Goal: Task Accomplishment & Management: Use online tool/utility

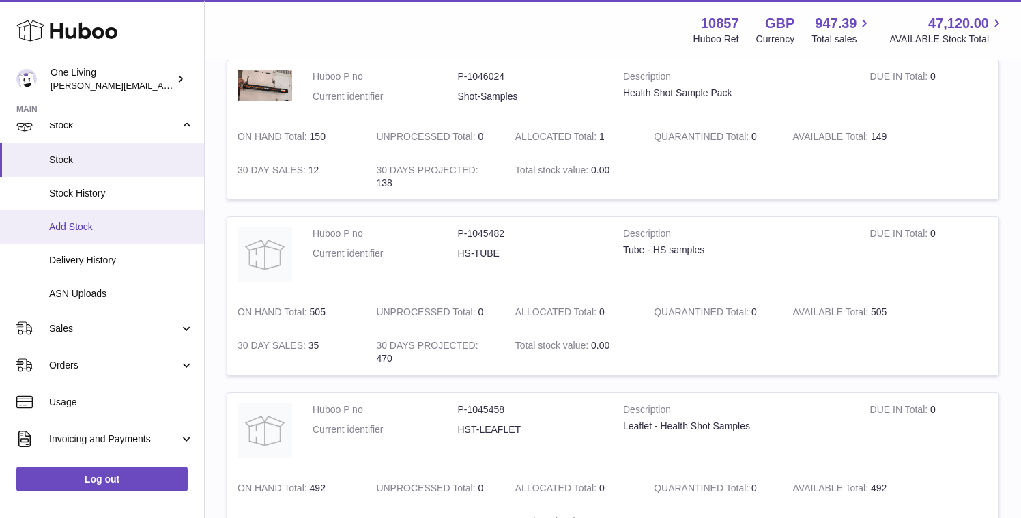
scroll to position [122, 0]
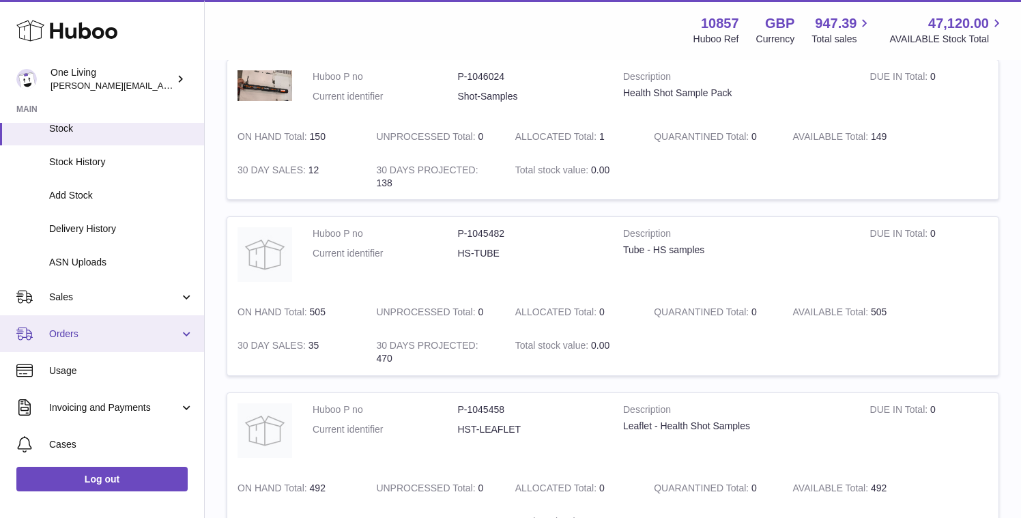
click at [147, 335] on span "Orders" at bounding box center [114, 334] width 130 height 13
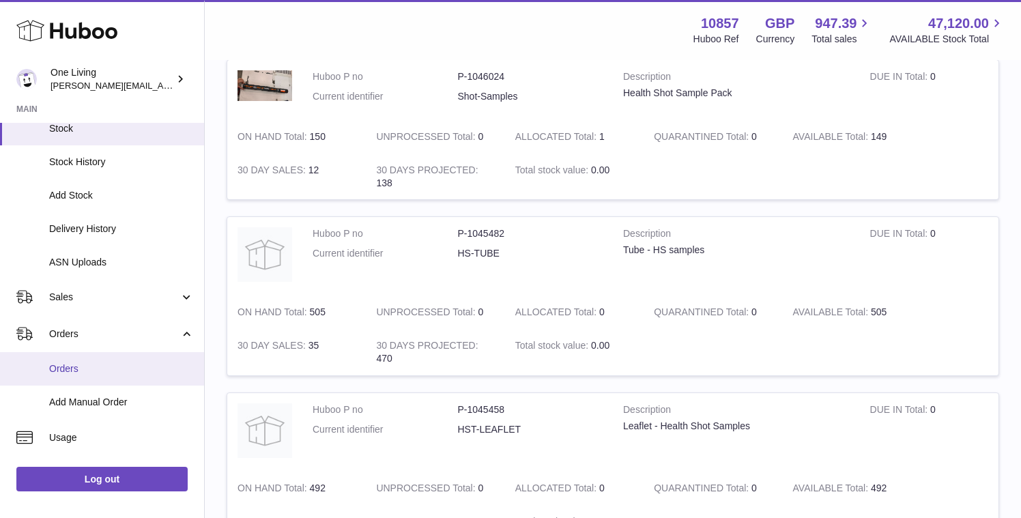
click at [89, 370] on span "Orders" at bounding box center [121, 369] width 145 height 13
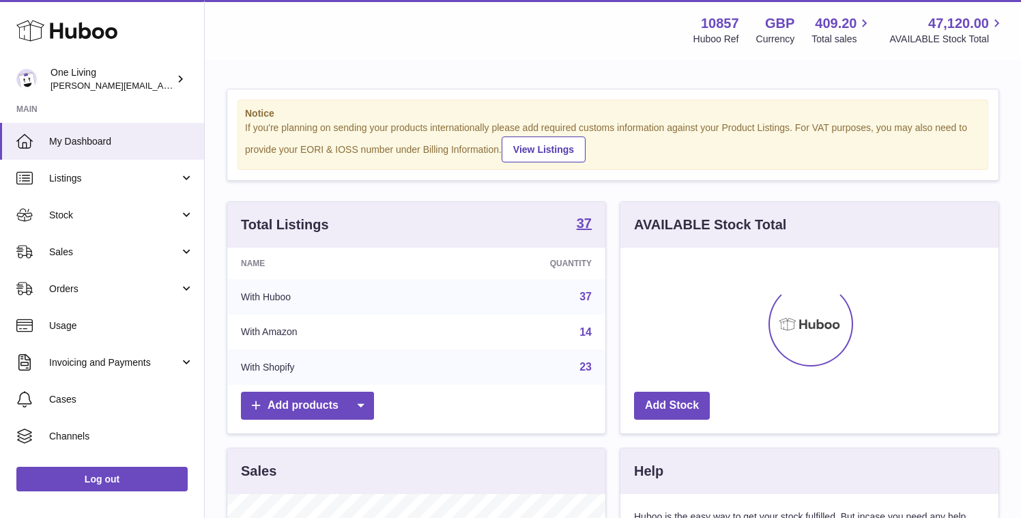
scroll to position [213, 378]
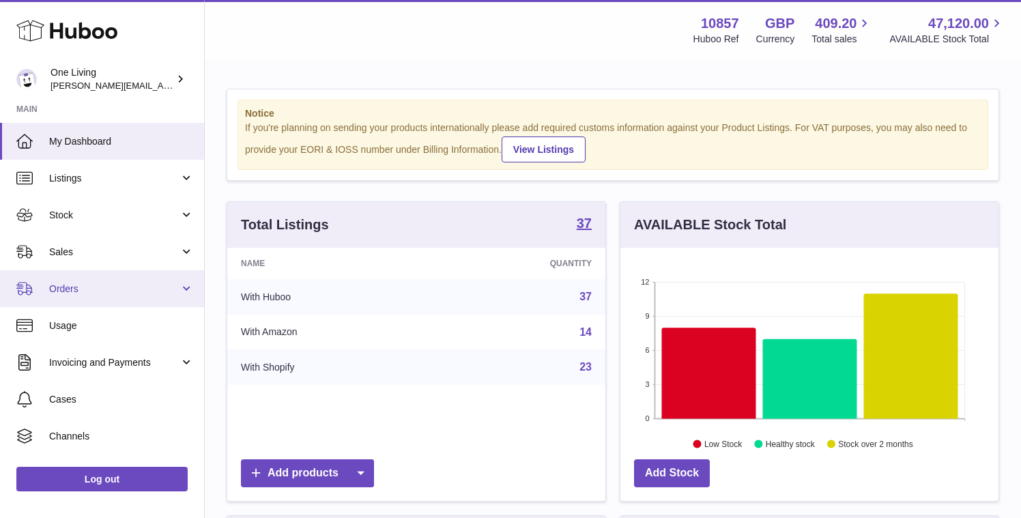
click at [162, 289] on span "Orders" at bounding box center [114, 289] width 130 height 13
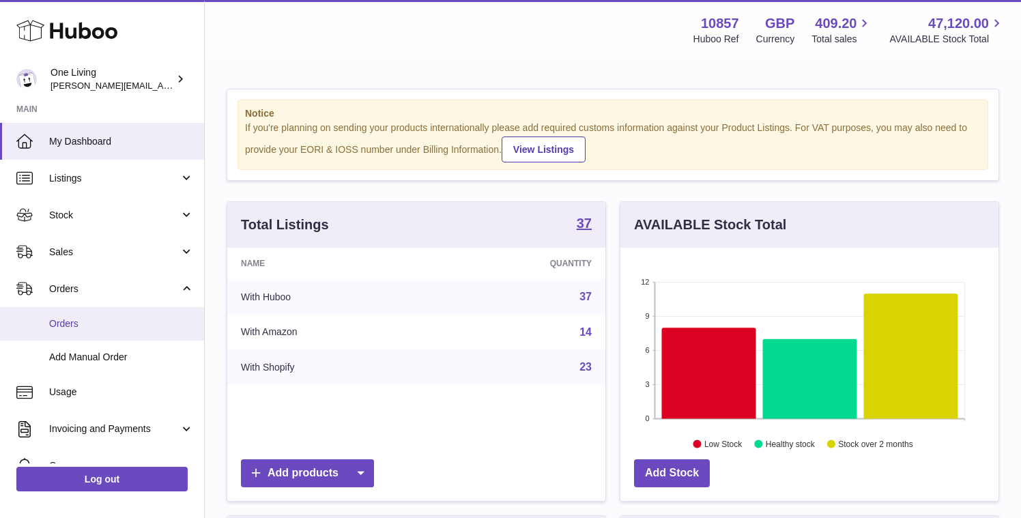
click at [126, 327] on span "Orders" at bounding box center [121, 324] width 145 height 13
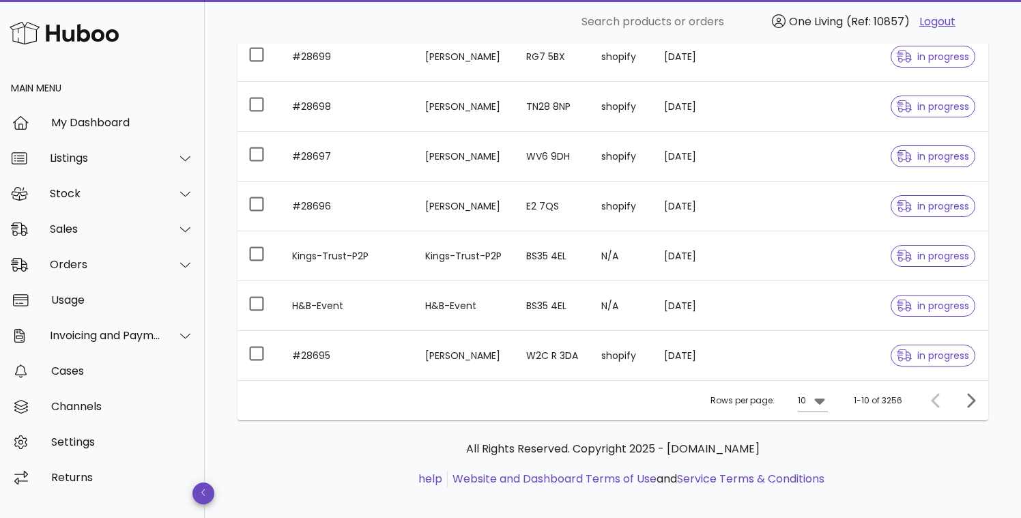
scroll to position [369, 0]
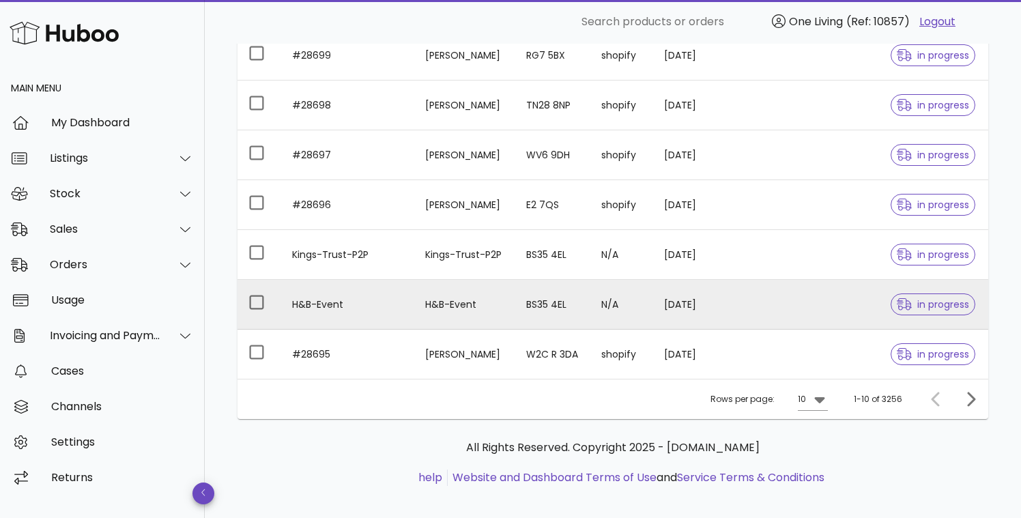
click at [341, 312] on td "H&B-Event" at bounding box center [347, 305] width 133 height 50
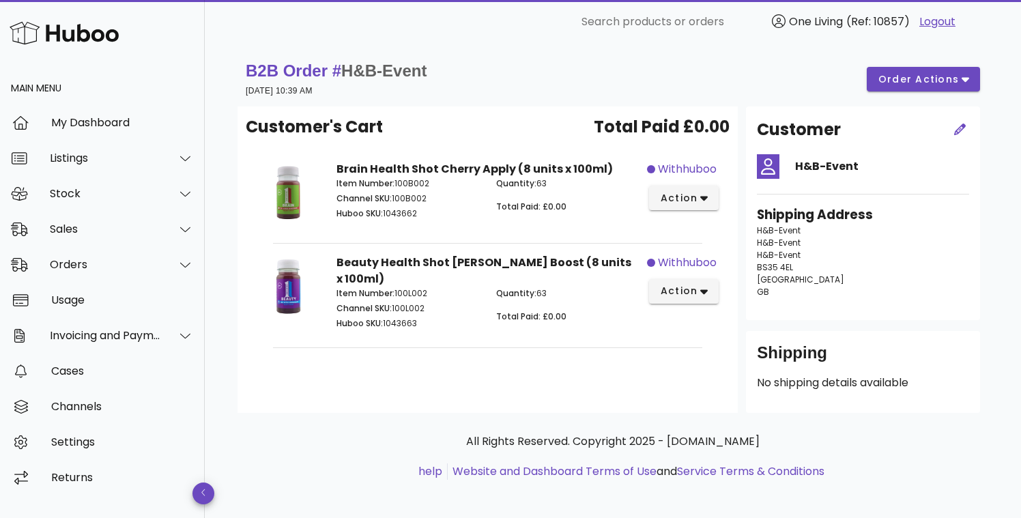
scroll to position [369, 0]
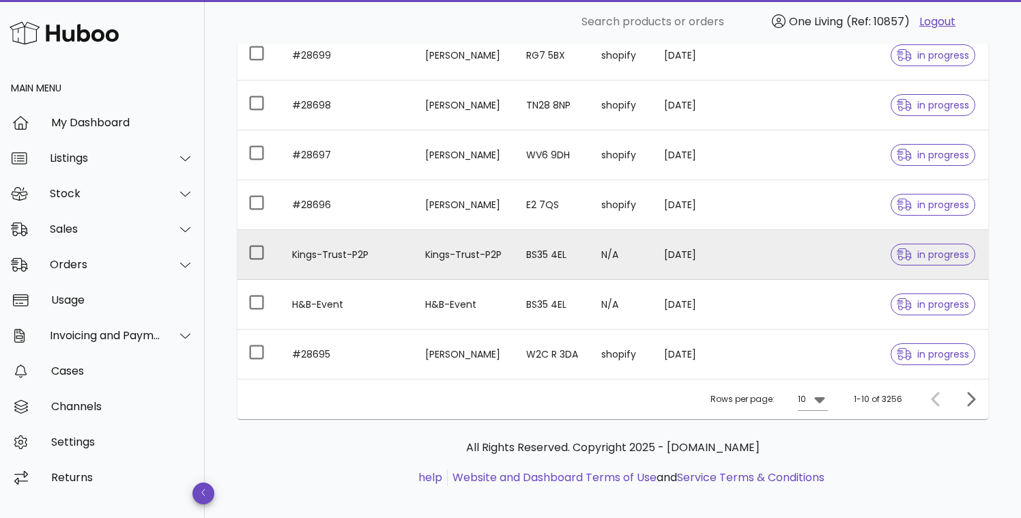
click at [326, 259] on td "Kings-Trust-P2P" at bounding box center [347, 255] width 133 height 50
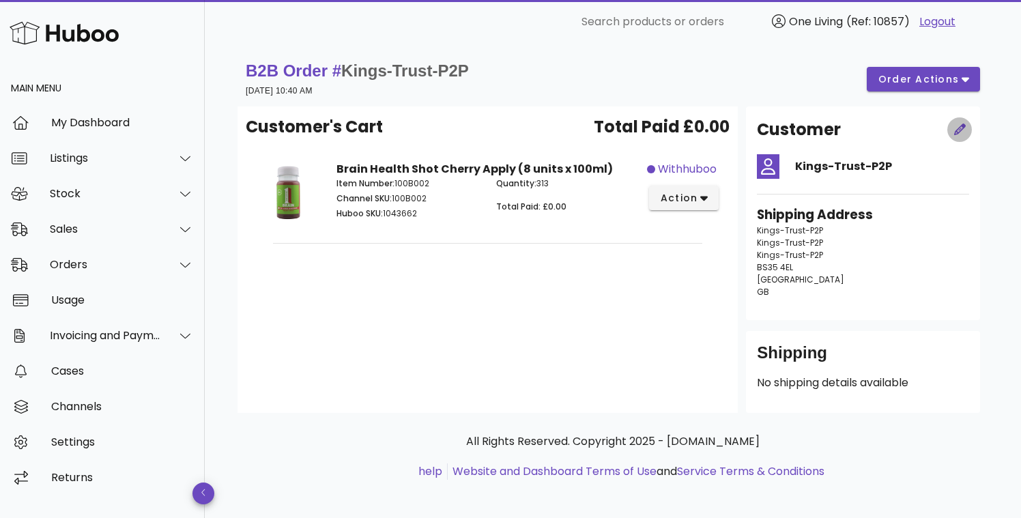
click at [960, 129] on icon "button" at bounding box center [961, 130] width 12 height 12
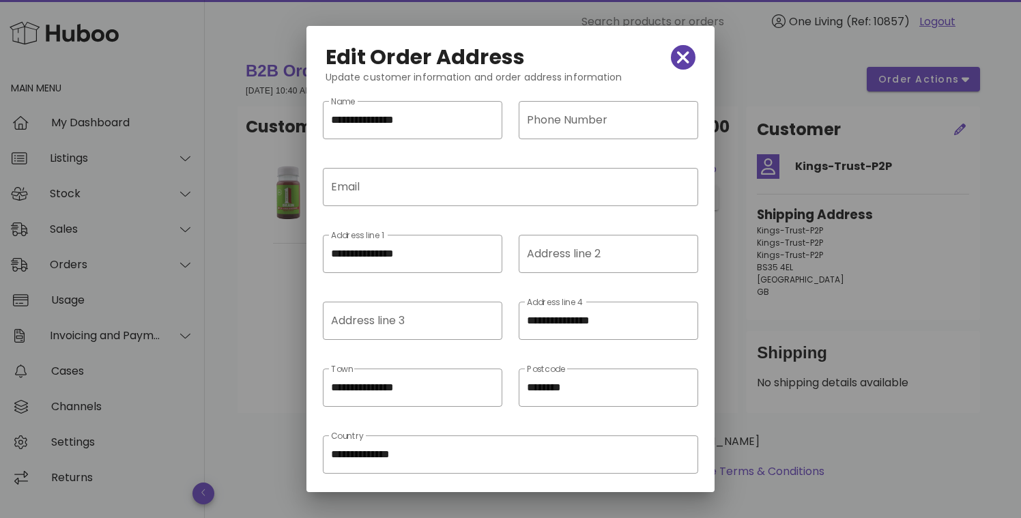
click at [686, 57] on icon "button" at bounding box center [683, 57] width 12 height 19
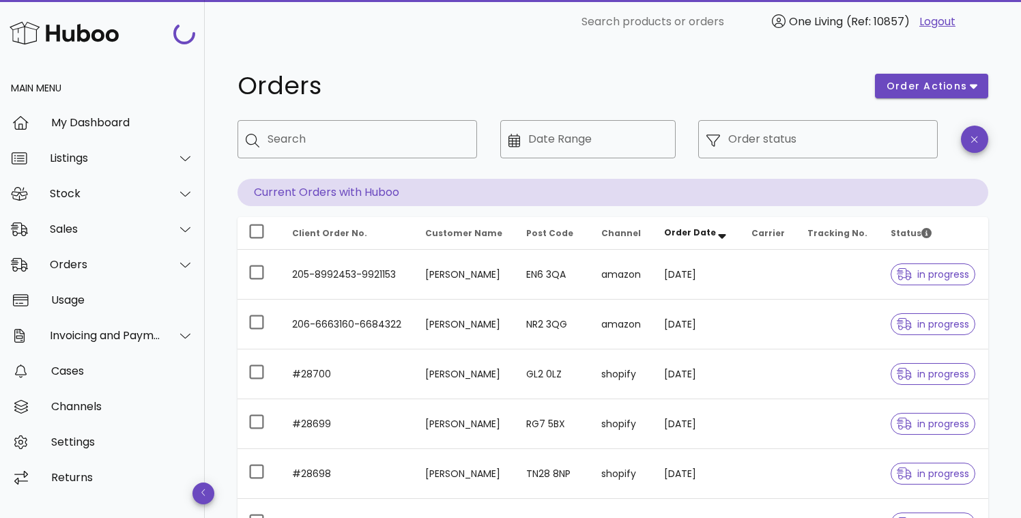
scroll to position [369, 0]
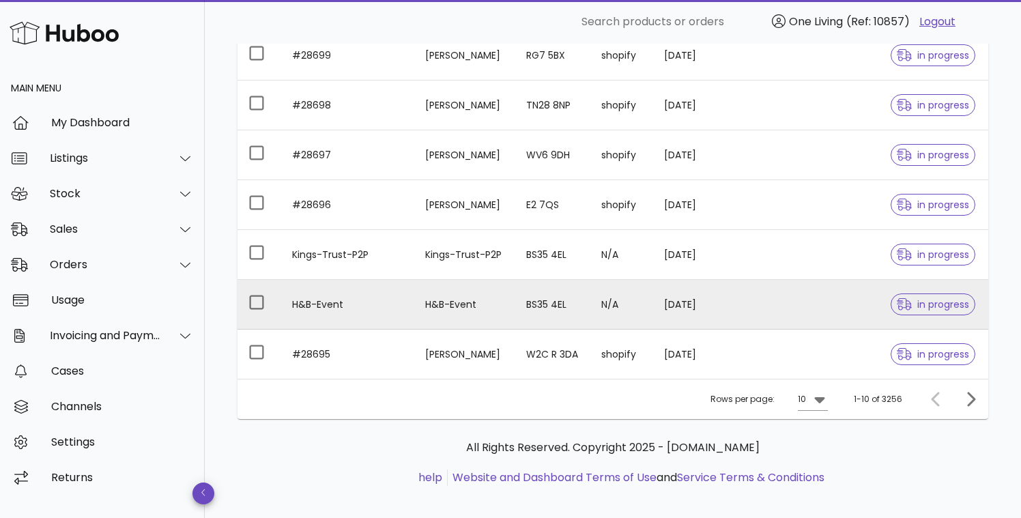
click at [309, 305] on td "H&B-Event" at bounding box center [347, 305] width 133 height 50
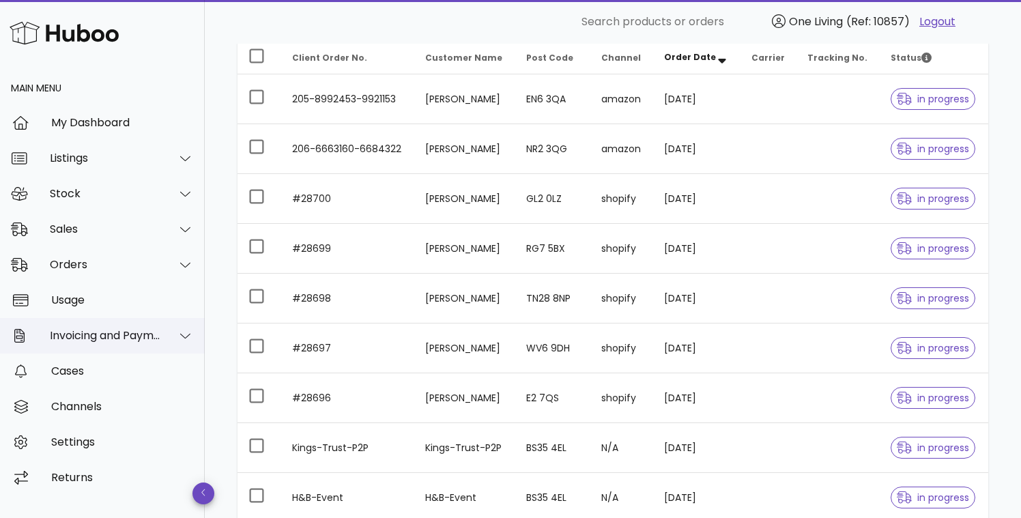
scroll to position [177, 0]
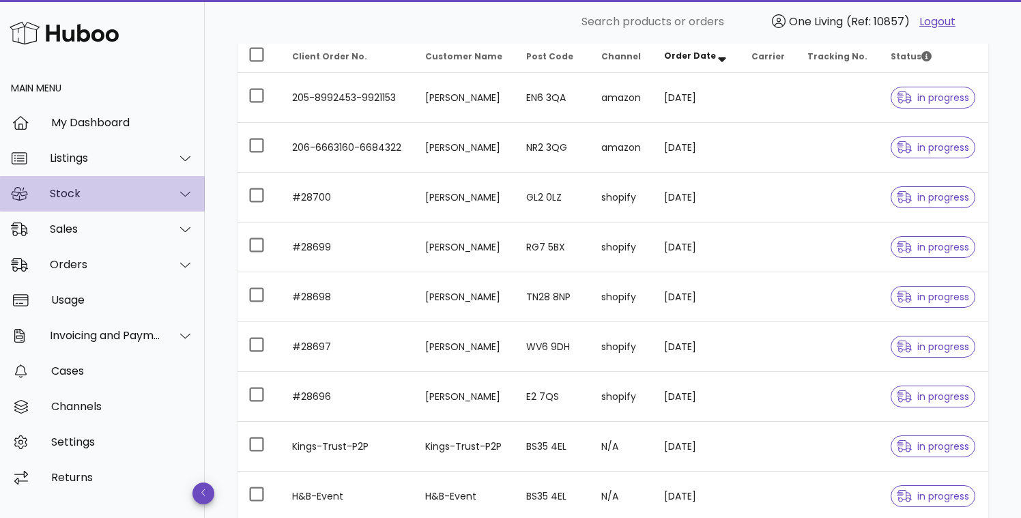
click at [183, 191] on icon at bounding box center [185, 194] width 10 height 12
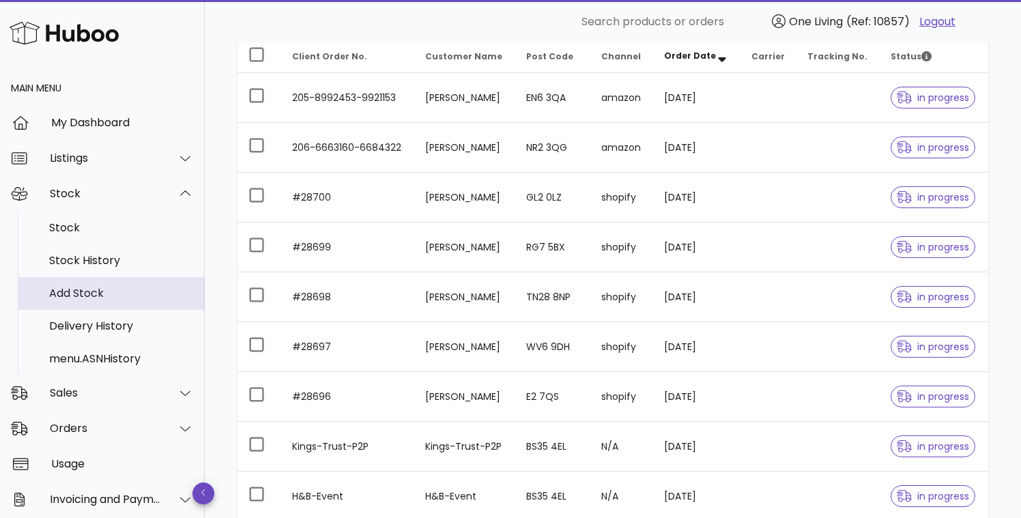
click at [150, 301] on div "Add Stock" at bounding box center [121, 293] width 145 height 29
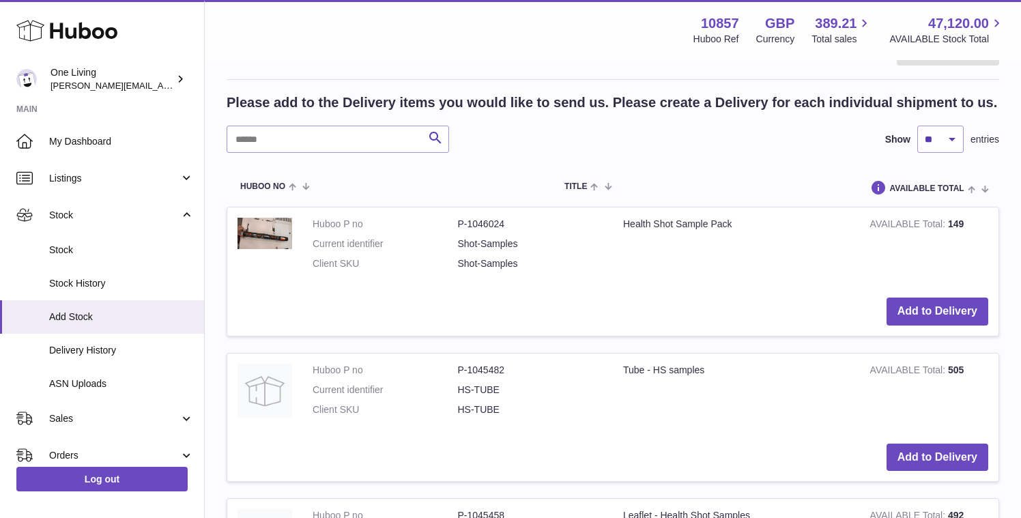
scroll to position [222, 0]
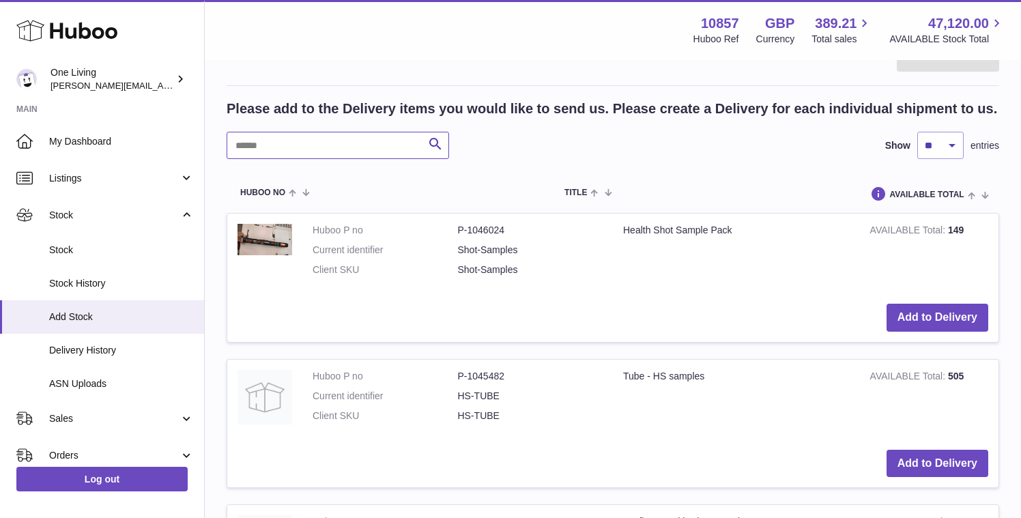
click at [351, 153] on input "text" at bounding box center [338, 145] width 223 height 27
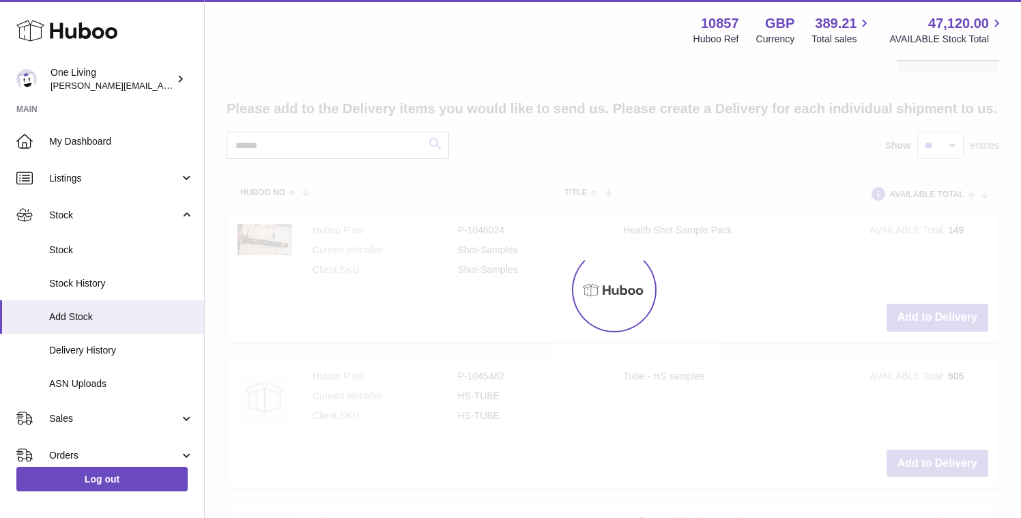
type input "******"
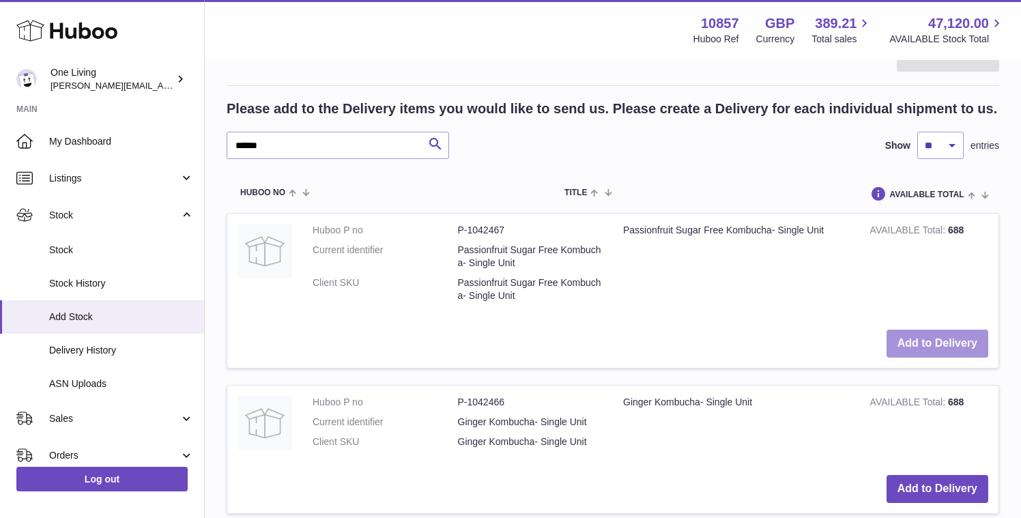
click at [933, 340] on button "Add to Delivery" at bounding box center [938, 344] width 102 height 28
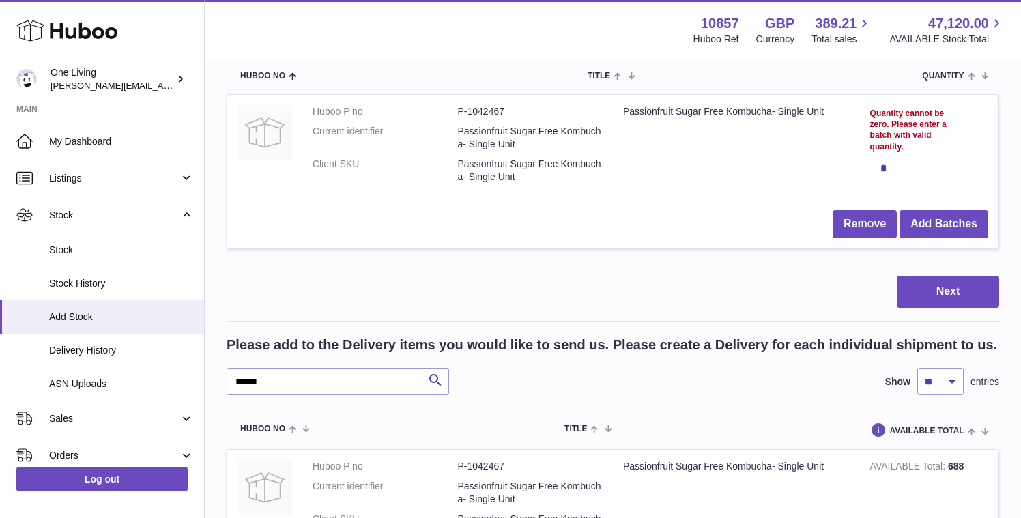
scroll to position [175, 0]
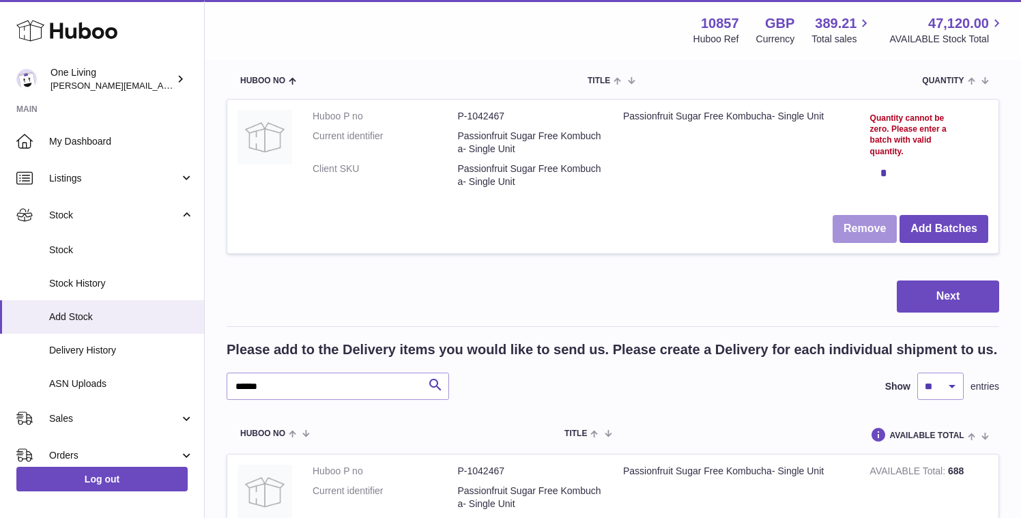
click at [874, 228] on button "Remove" at bounding box center [865, 229] width 64 height 28
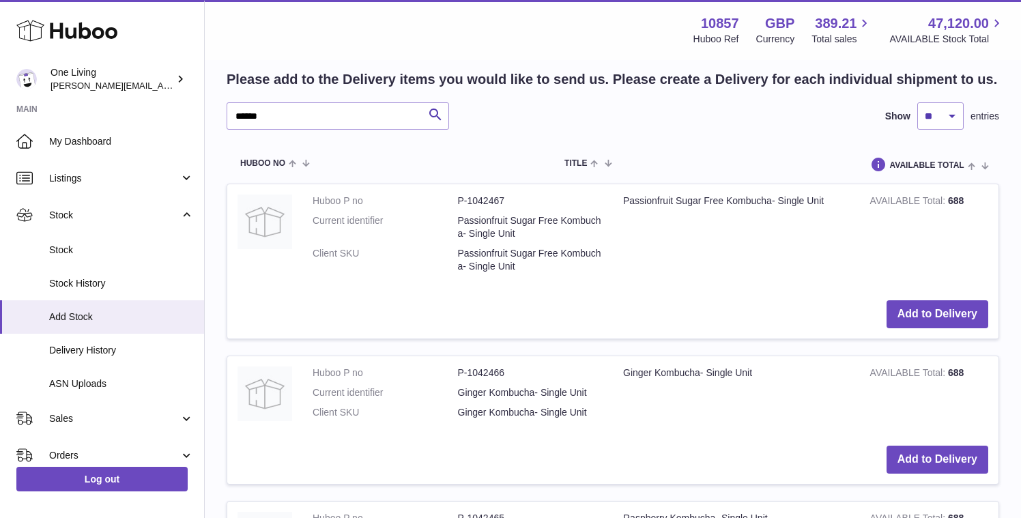
scroll to position [267, 0]
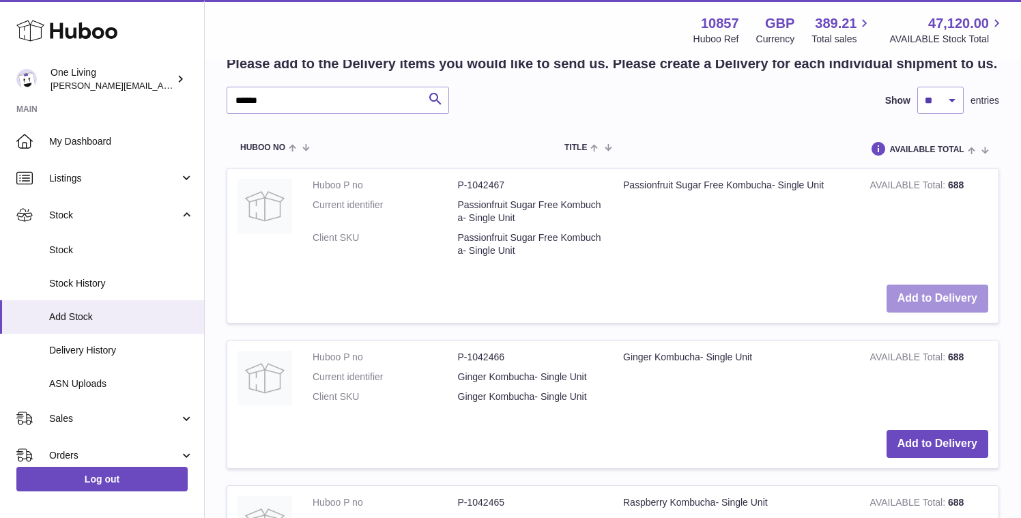
click at [931, 292] on button "Add to Delivery" at bounding box center [938, 299] width 102 height 28
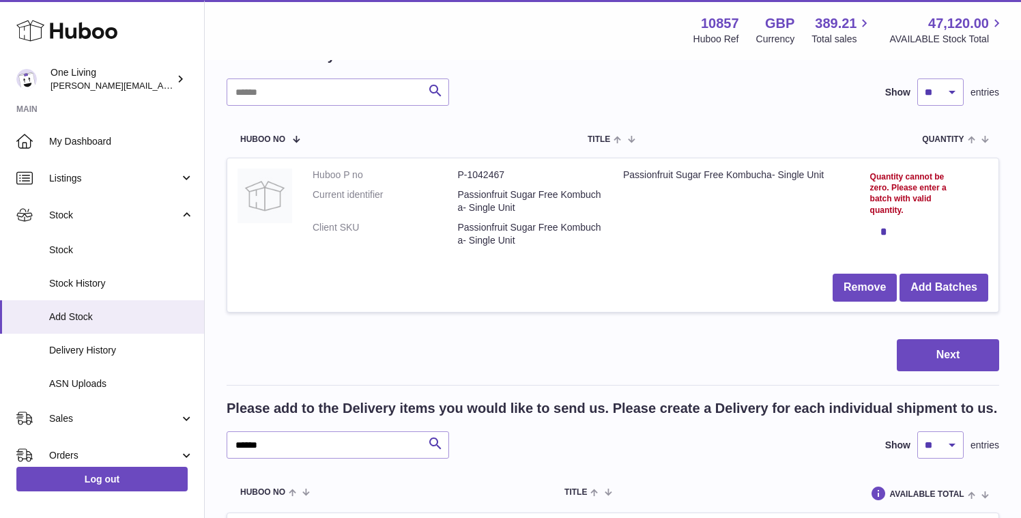
scroll to position [87, 0]
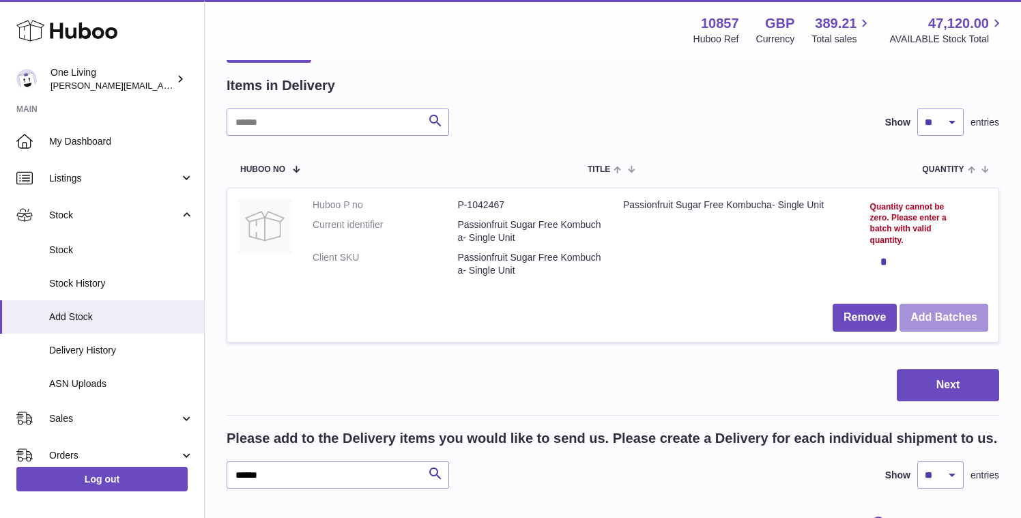
click at [940, 318] on button "Add Batches" at bounding box center [944, 318] width 89 height 28
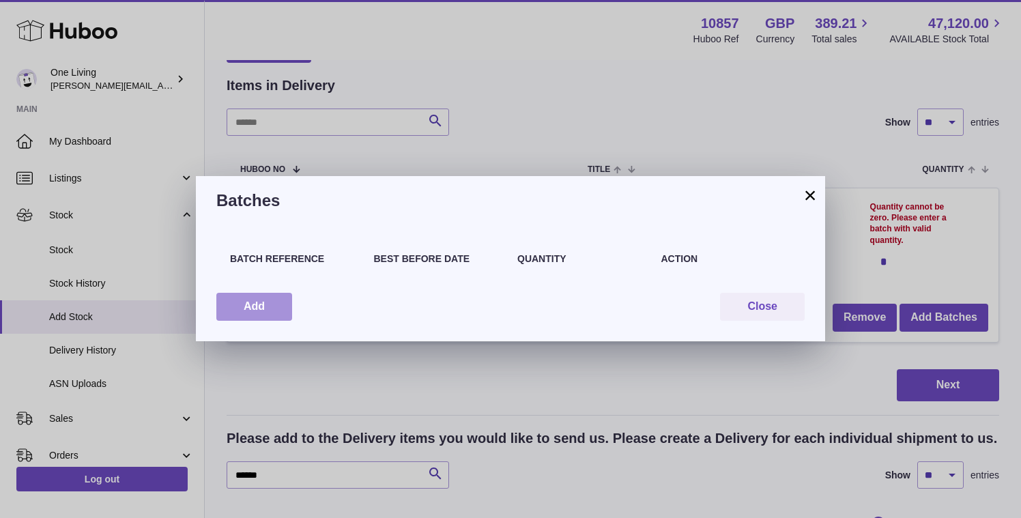
click at [264, 307] on button "Add" at bounding box center [254, 307] width 76 height 28
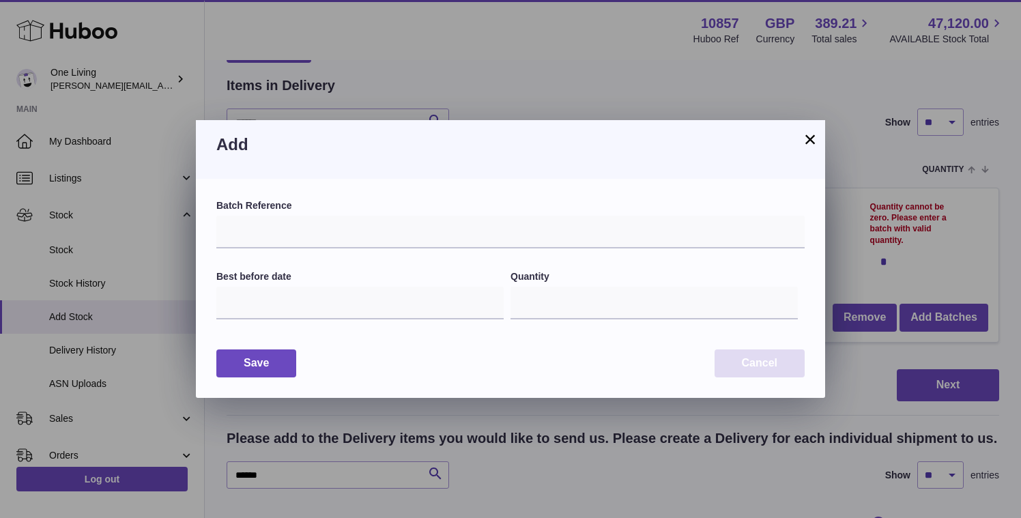
click at [765, 366] on button "Cancel" at bounding box center [760, 364] width 90 height 28
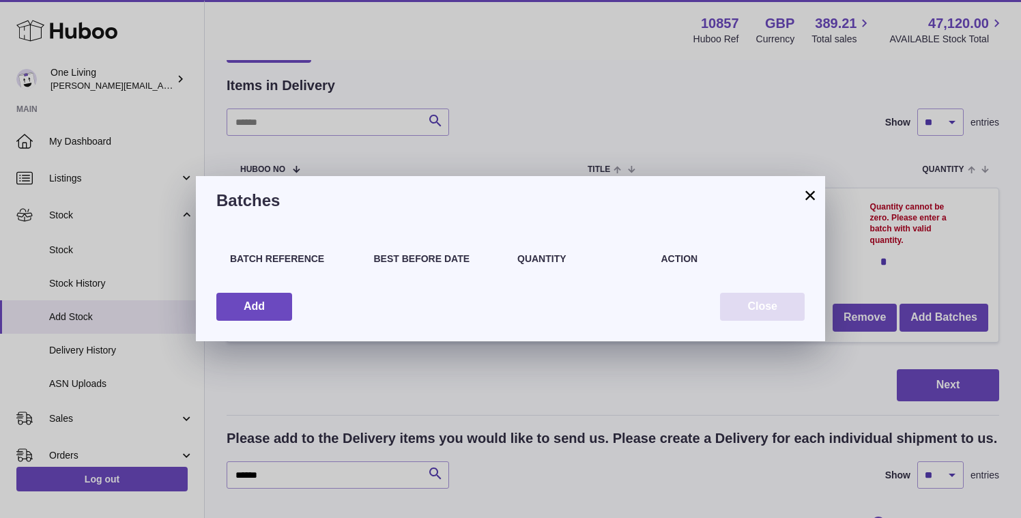
click at [749, 305] on button "Close" at bounding box center [762, 307] width 85 height 28
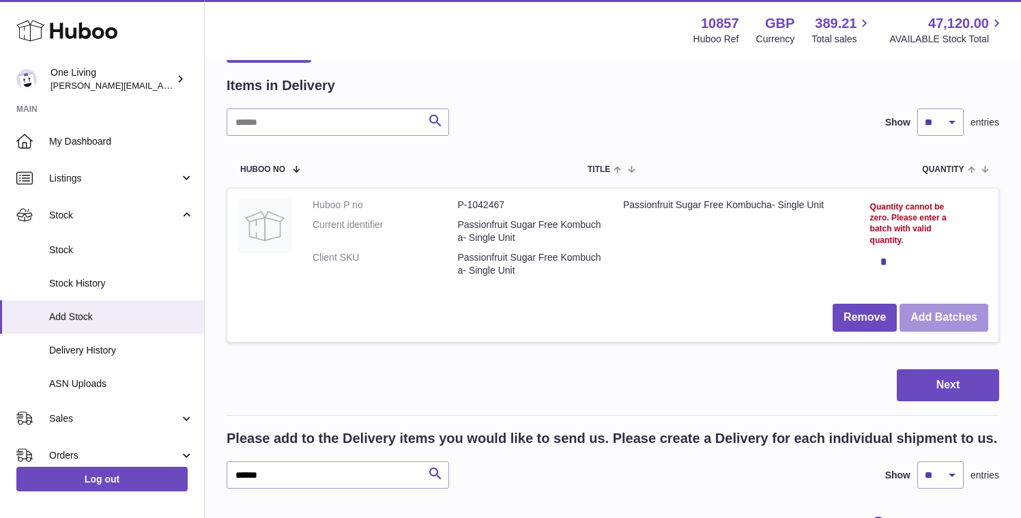
click at [936, 313] on button "Add Batches" at bounding box center [944, 318] width 89 height 28
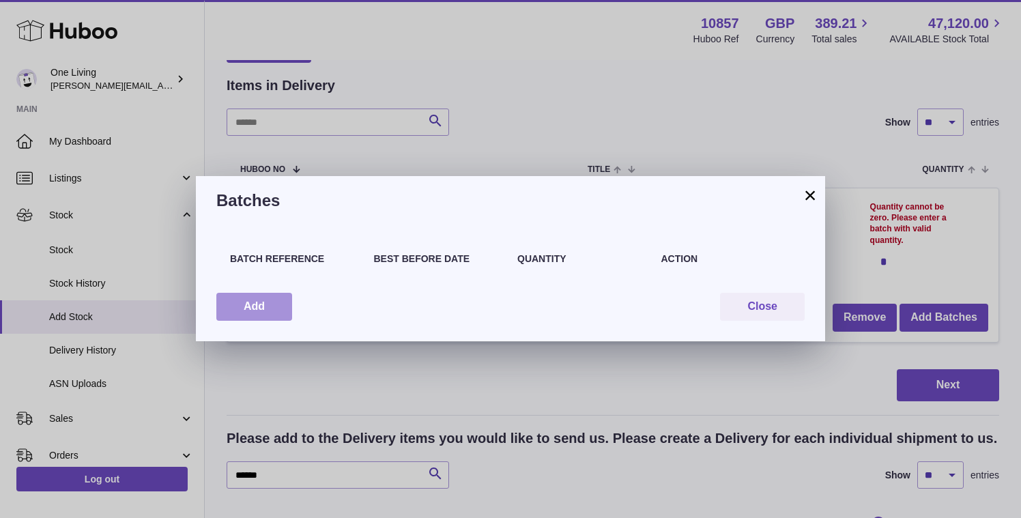
click at [267, 303] on button "Add" at bounding box center [254, 307] width 76 height 28
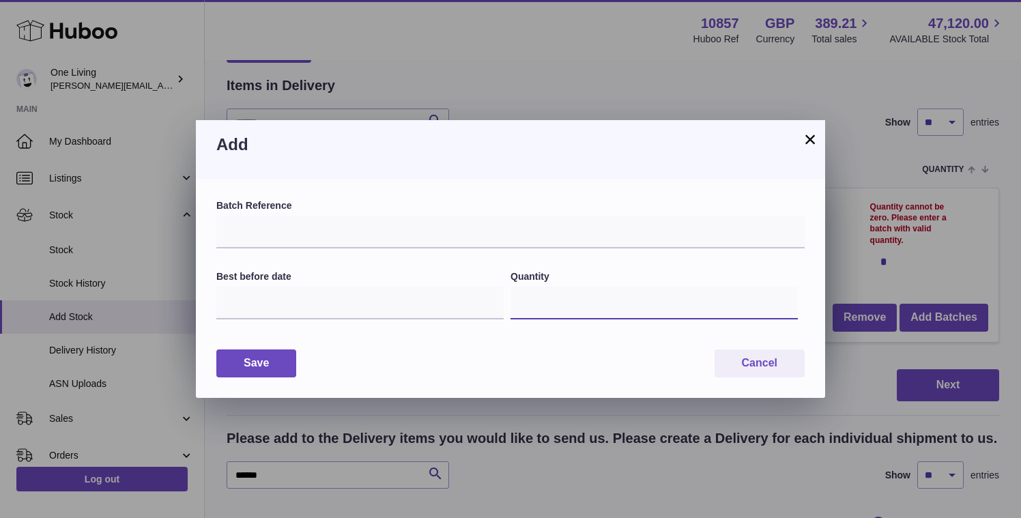
click at [531, 301] on input "*" at bounding box center [654, 303] width 287 height 33
type input "***"
click at [260, 362] on button "Save" at bounding box center [256, 364] width 80 height 28
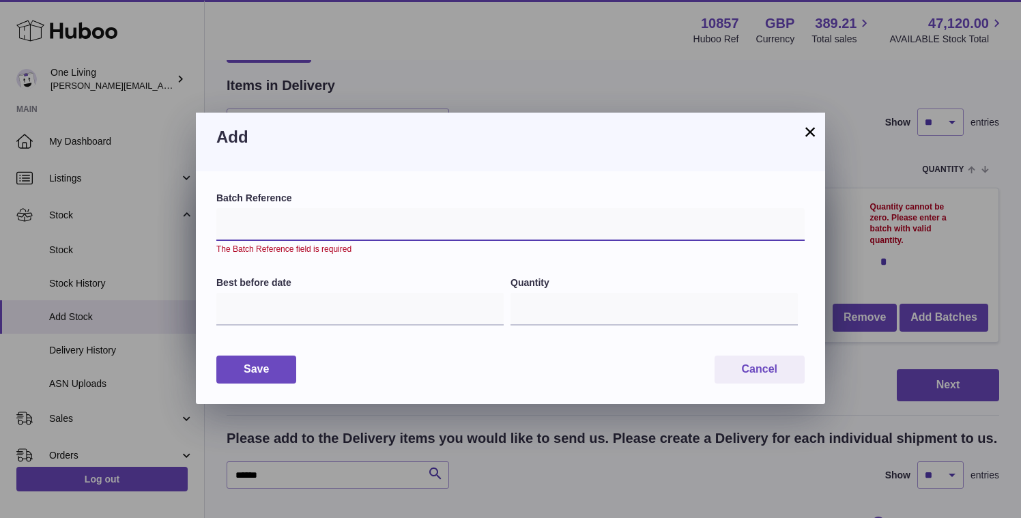
click at [263, 234] on input "text" at bounding box center [510, 224] width 589 height 33
click at [781, 364] on button "Cancel" at bounding box center [760, 370] width 90 height 28
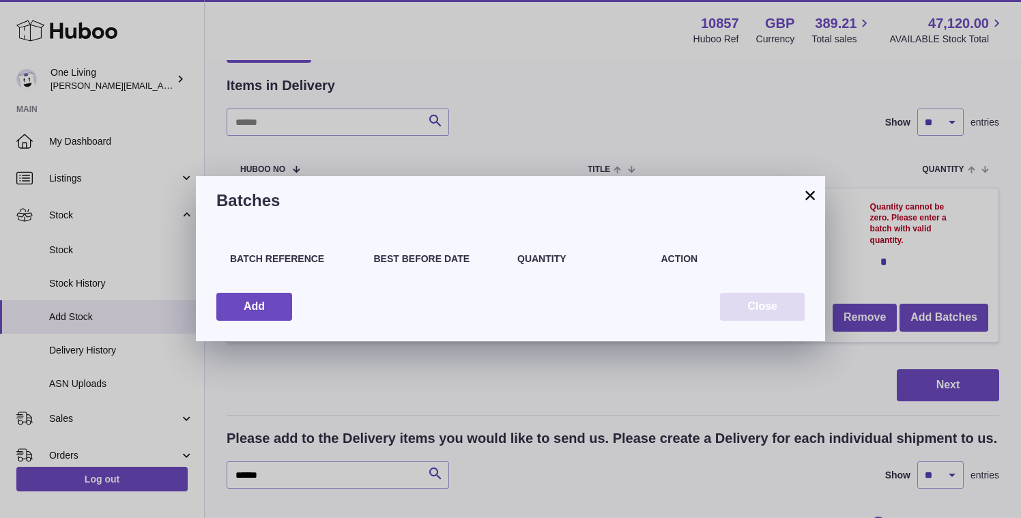
click at [764, 298] on button "Close" at bounding box center [762, 307] width 85 height 28
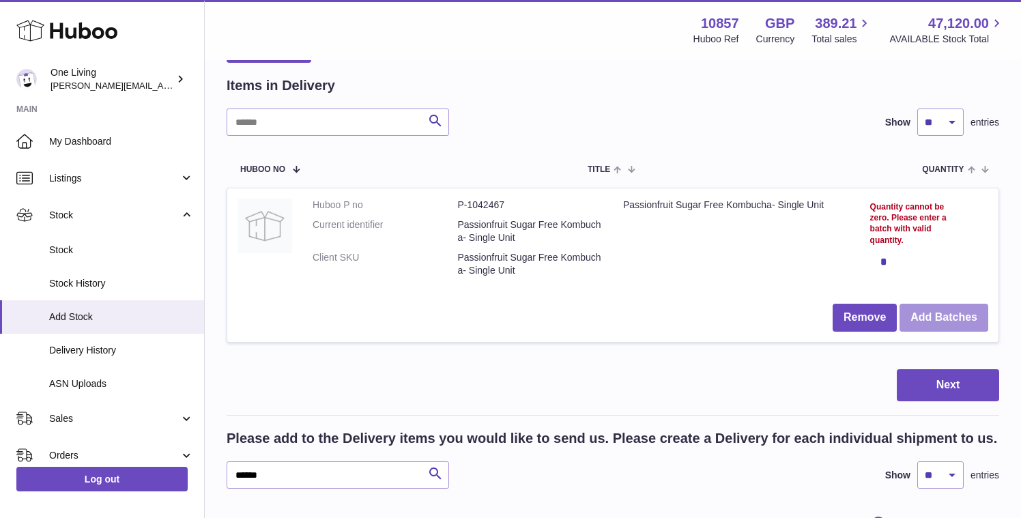
click at [944, 311] on button "Add Batches" at bounding box center [944, 318] width 89 height 28
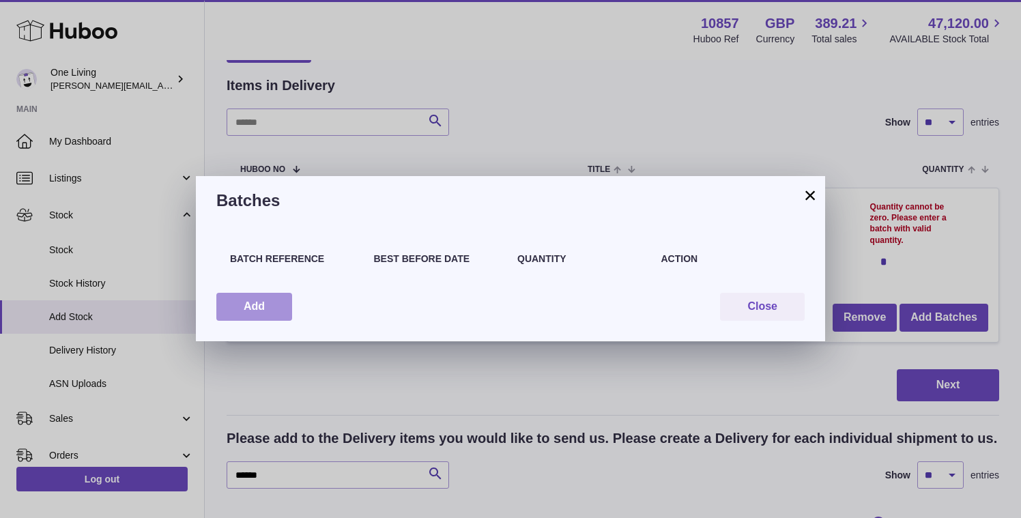
click at [243, 303] on button "Add" at bounding box center [254, 307] width 76 height 28
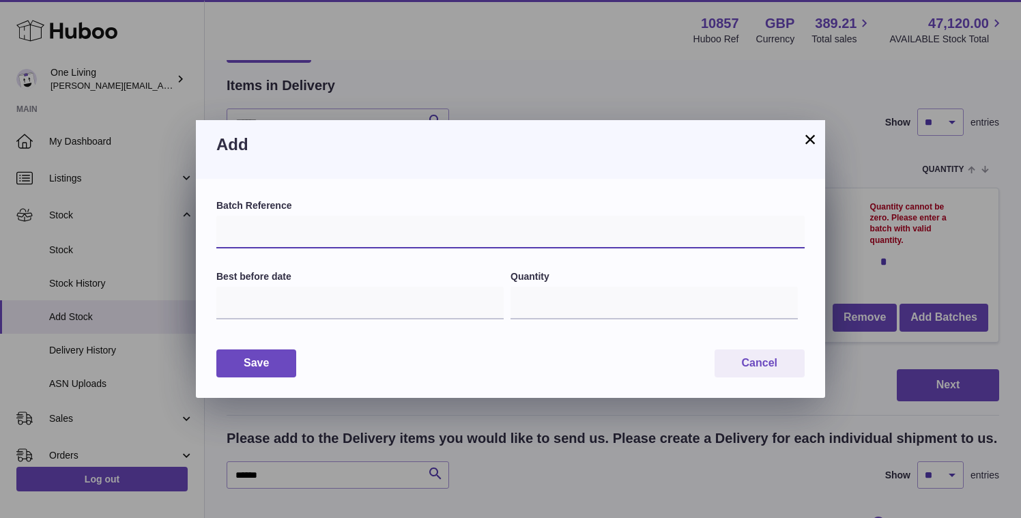
click at [258, 229] on input "text" at bounding box center [510, 232] width 589 height 33
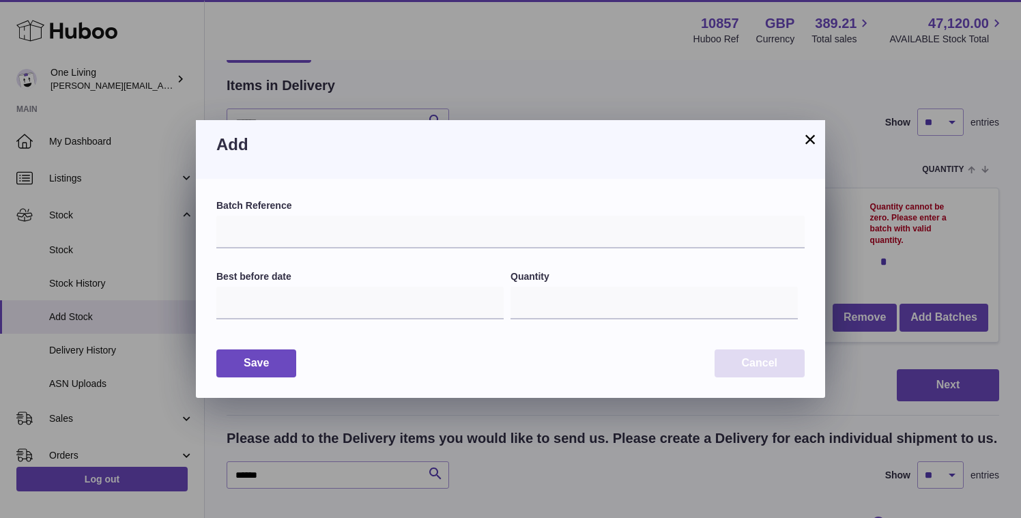
click at [742, 359] on button "Cancel" at bounding box center [760, 364] width 90 height 28
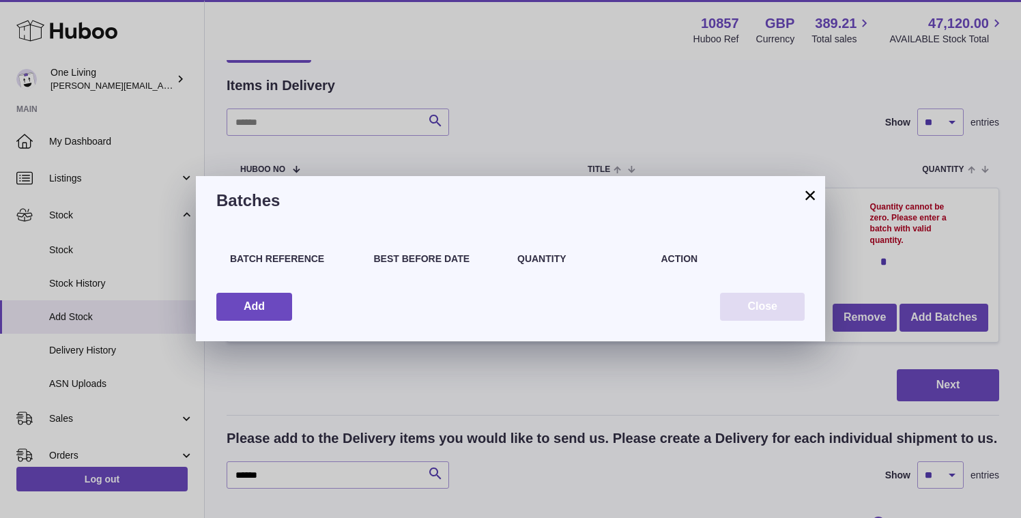
click at [768, 310] on button "Close" at bounding box center [762, 307] width 85 height 28
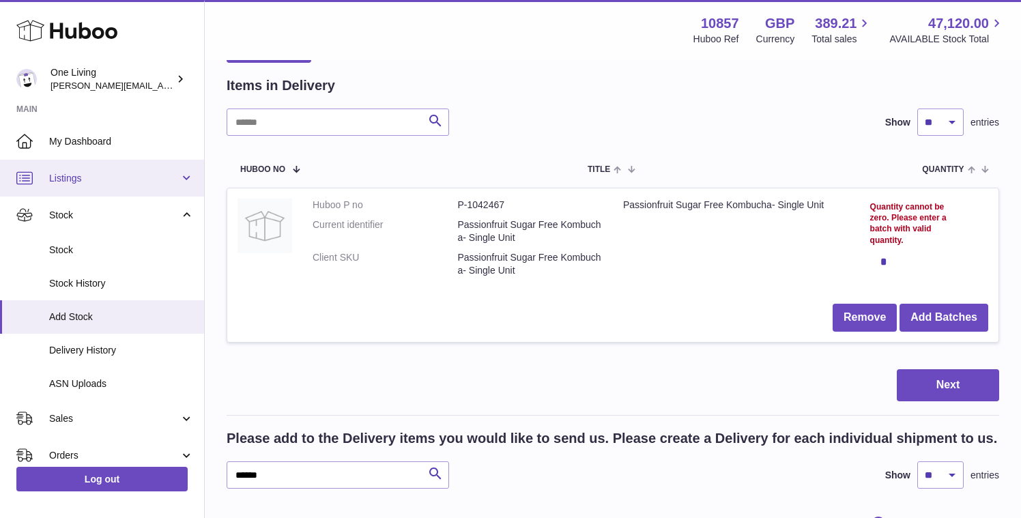
click at [146, 177] on span "Listings" at bounding box center [114, 178] width 130 height 13
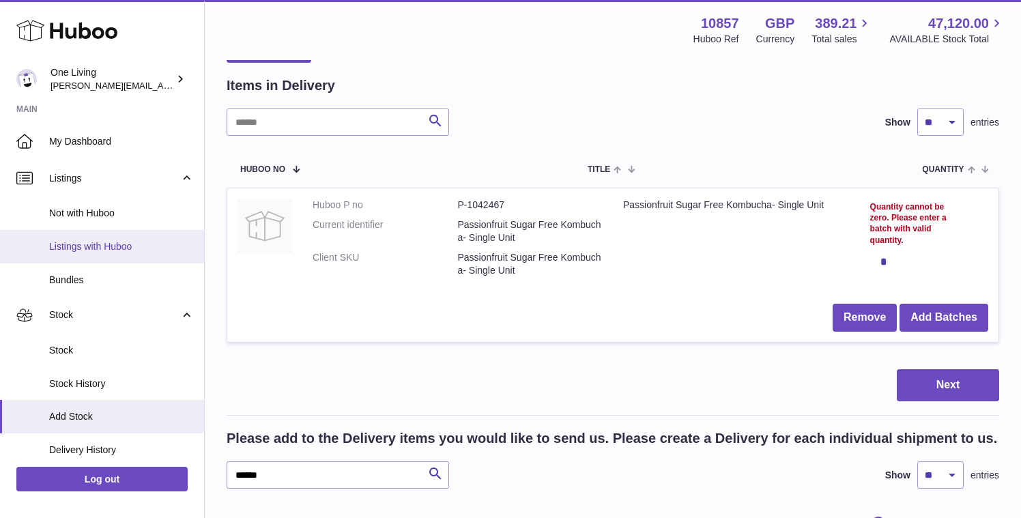
click at [135, 246] on span "Listings with Huboo" at bounding box center [121, 246] width 145 height 13
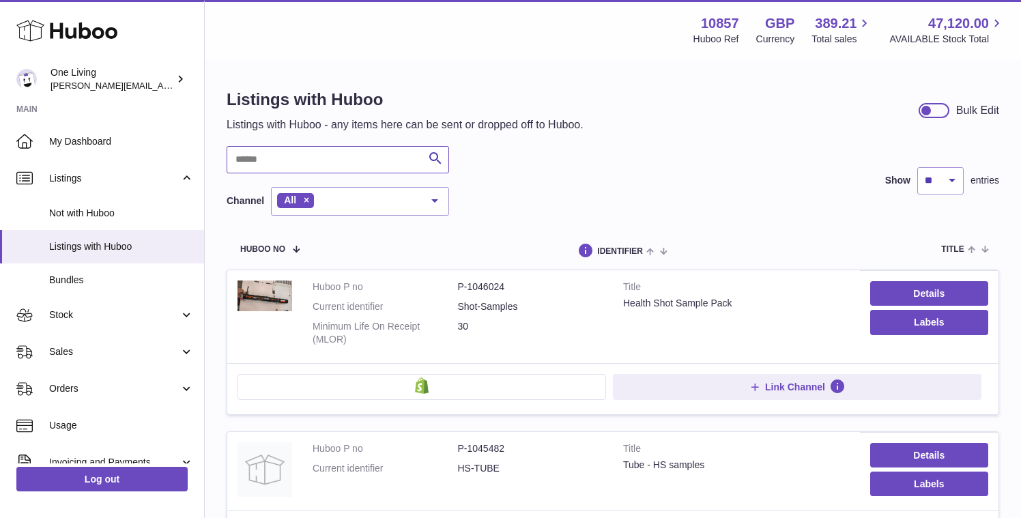
click at [265, 150] on input "text" at bounding box center [338, 159] width 223 height 27
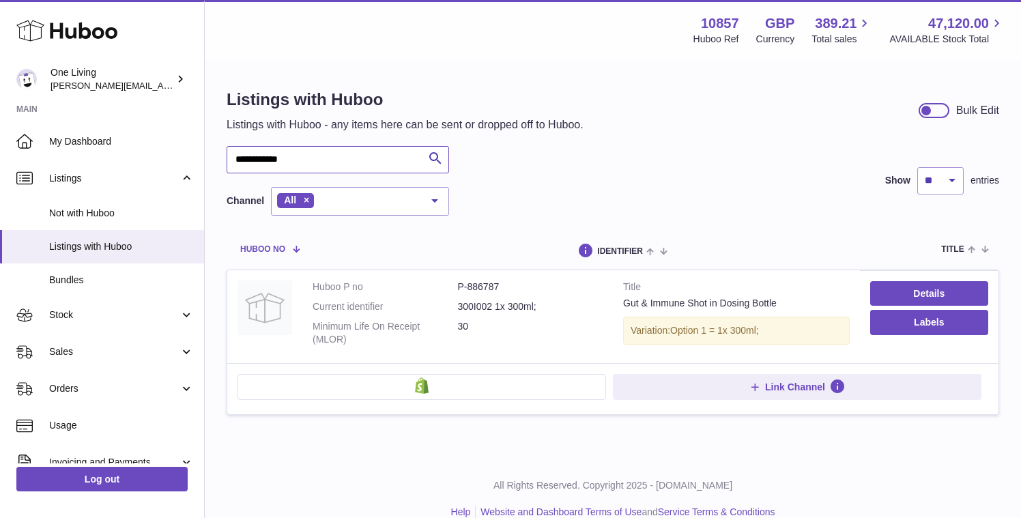
scroll to position [21, 0]
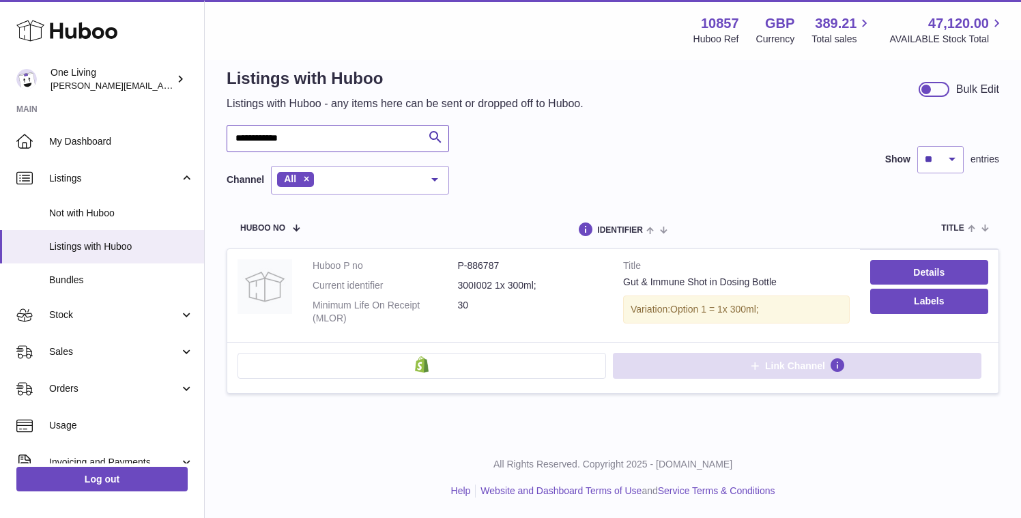
type input "**********"
click at [729, 363] on button "Link Channel" at bounding box center [797, 366] width 369 height 26
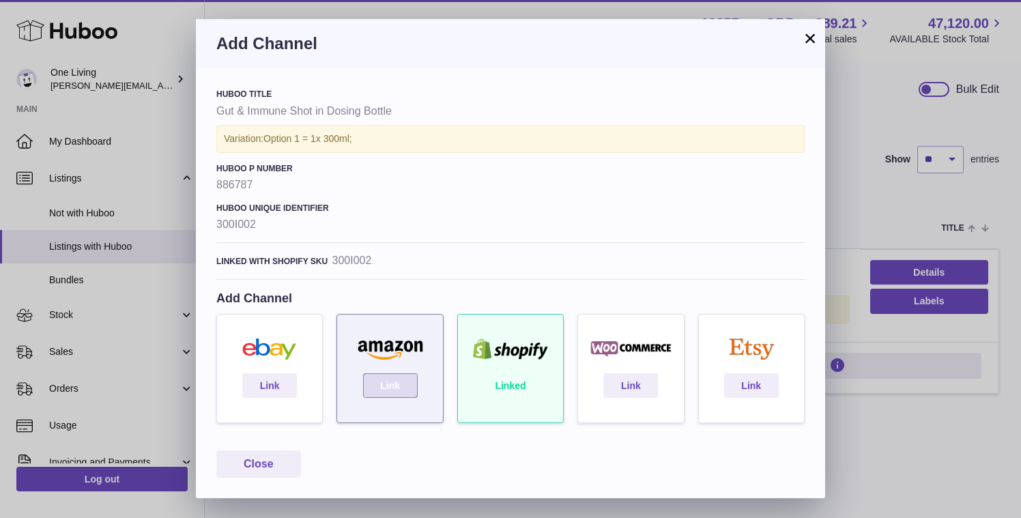
click at [382, 384] on link "Link" at bounding box center [390, 385] width 55 height 25
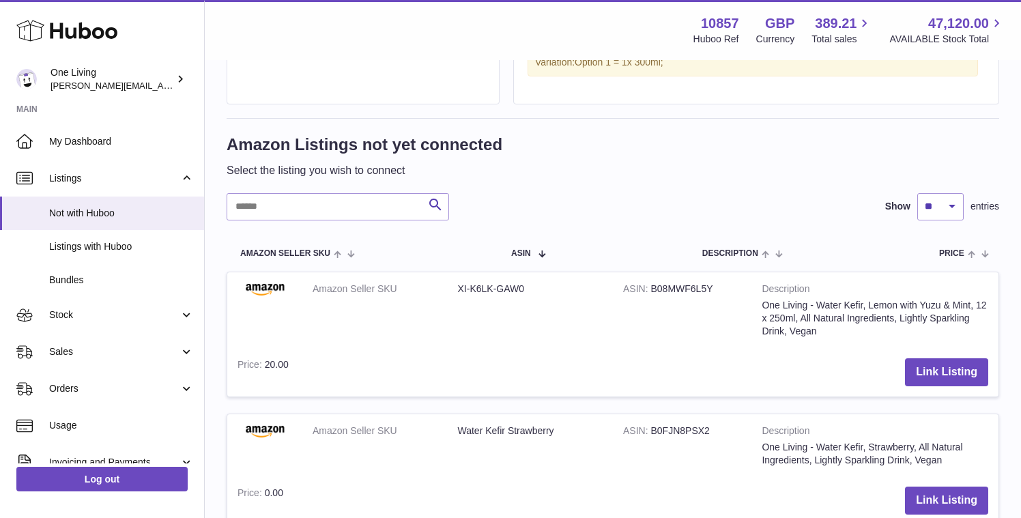
scroll to position [218, 0]
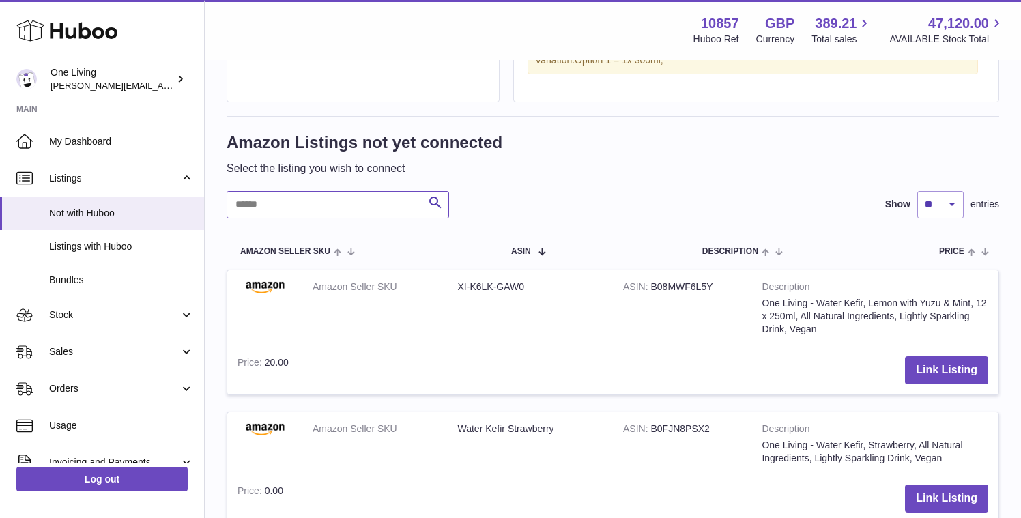
click at [337, 208] on input "text" at bounding box center [338, 204] width 223 height 27
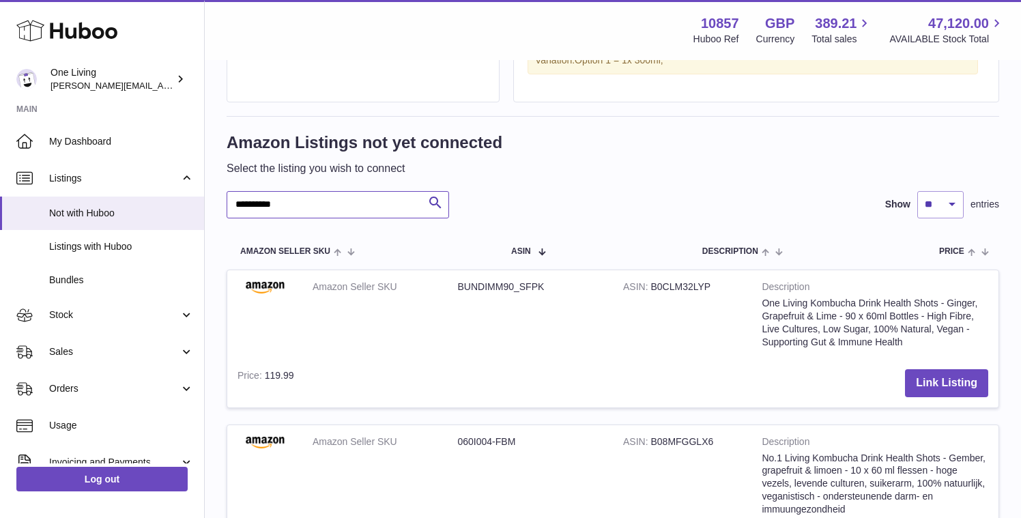
type input "**********"
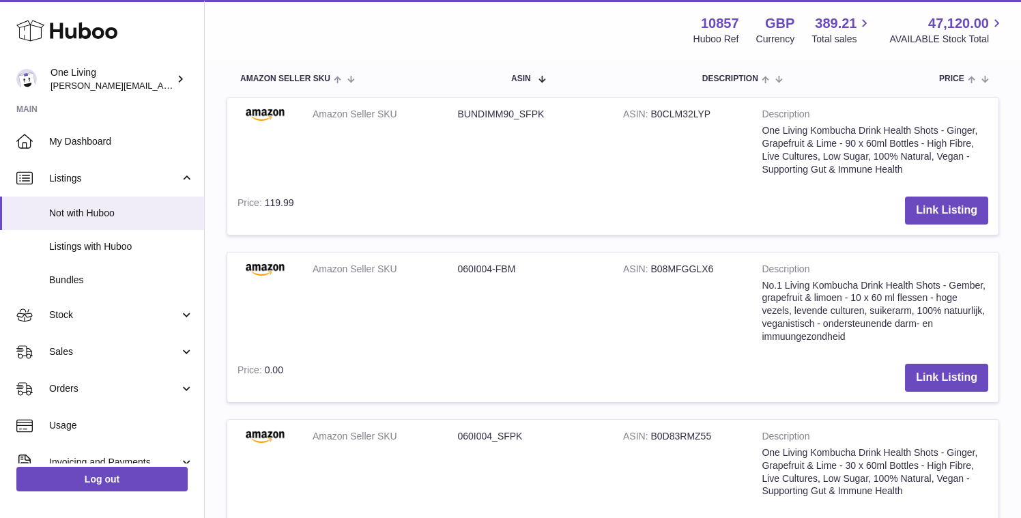
scroll to position [391, 0]
click at [488, 265] on dd "060I004-FBM" at bounding box center [530, 268] width 145 height 13
click at [517, 264] on dd "060I004-FBM" at bounding box center [530, 268] width 145 height 13
copy tr "060I004-FBM"
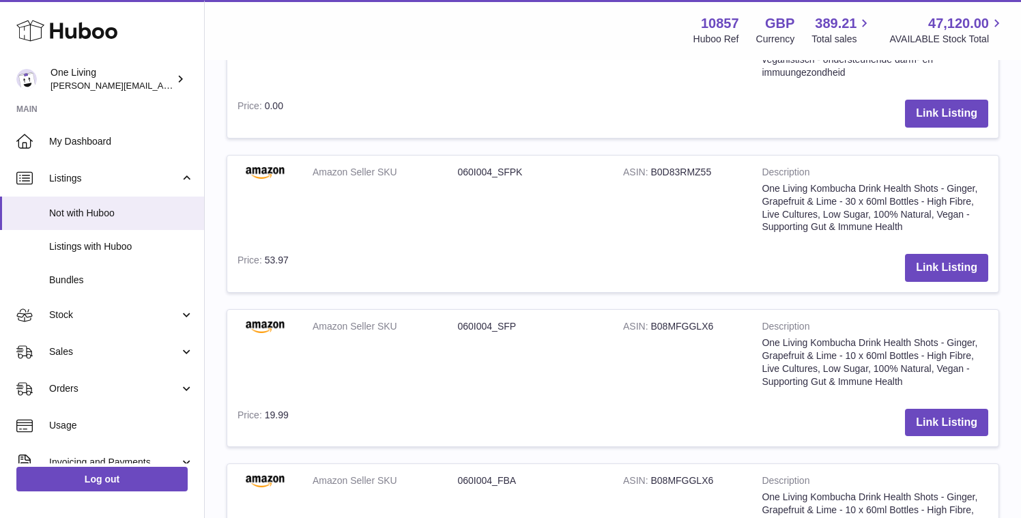
scroll to position [635, 0]
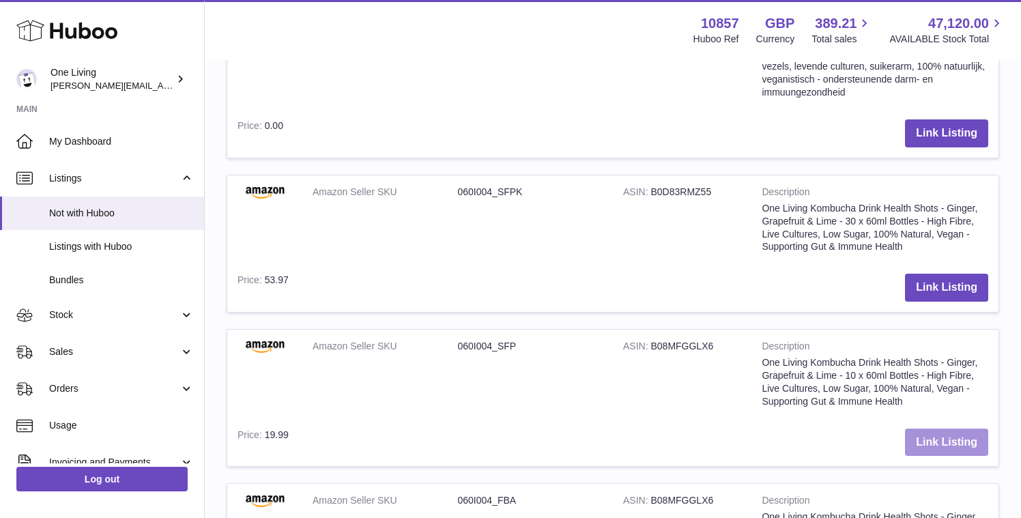
click at [946, 440] on button "Link Listing" at bounding box center [946, 443] width 83 height 28
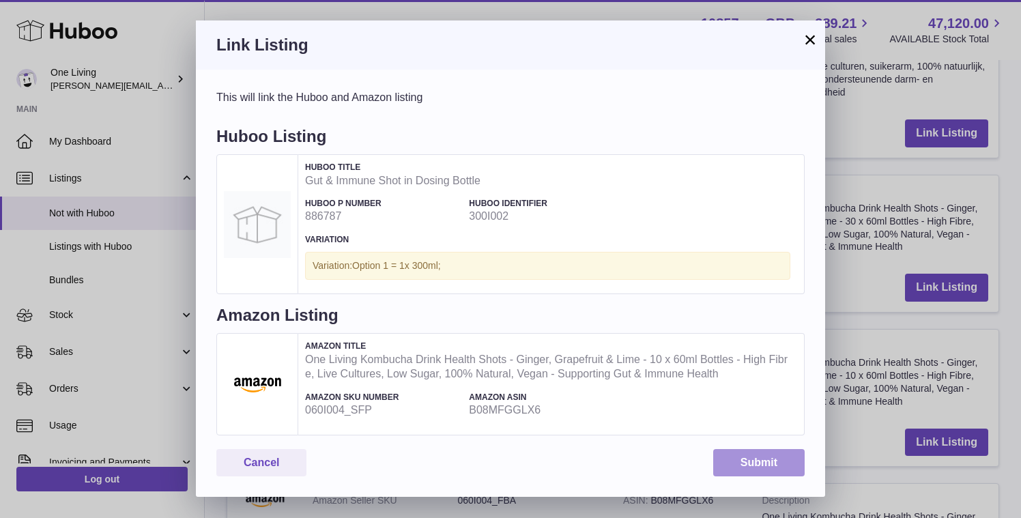
click at [754, 460] on button "Submit" at bounding box center [759, 463] width 91 height 28
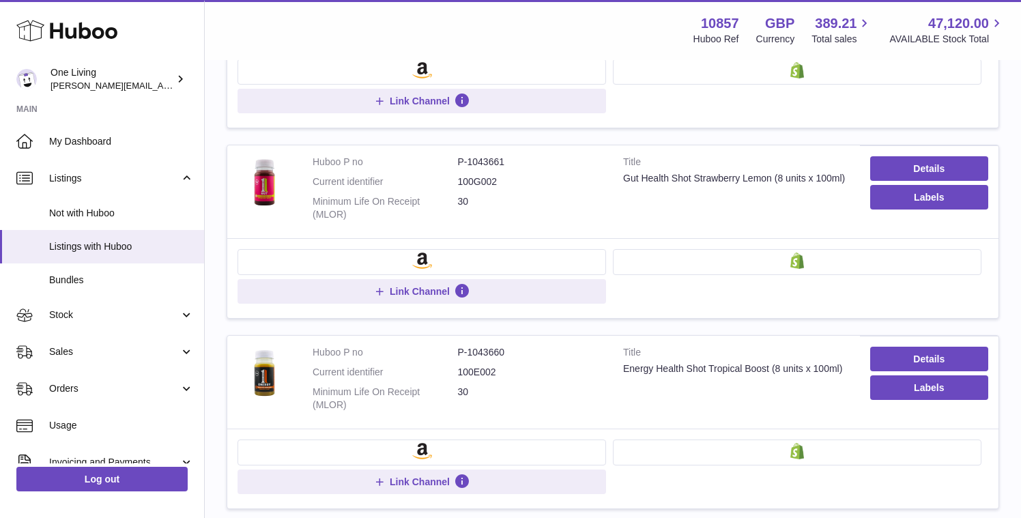
scroll to position [1637, 0]
